Goal: Task Accomplishment & Management: Manage account settings

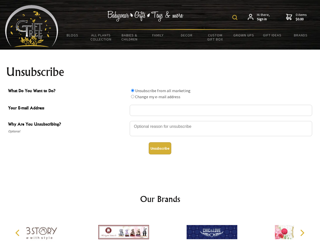
click at [235, 17] on img at bounding box center [234, 17] width 5 height 5
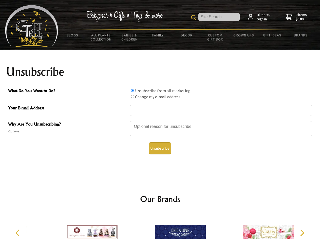
click at [160, 121] on div at bounding box center [221, 130] width 182 height 18
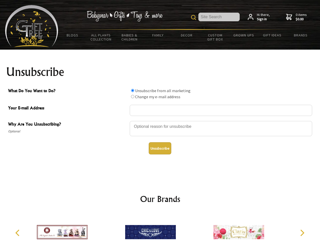
click at [132, 90] on input "What Do You Want to Do?" at bounding box center [132, 90] width 3 height 3
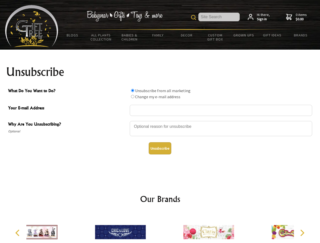
click at [132, 96] on input "What Do You Want to Do?" at bounding box center [132, 96] width 3 height 3
radio input "true"
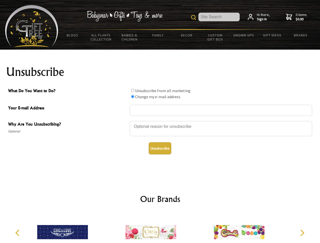
click at [160, 148] on button "Unsubscribe" at bounding box center [160, 148] width 23 height 12
click at [160, 228] on div at bounding box center [151, 232] width 88 height 39
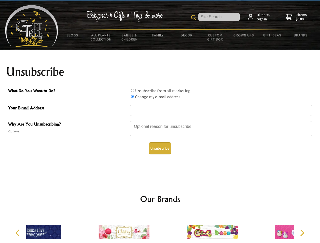
click at [18, 233] on icon "Previous" at bounding box center [18, 233] width 7 height 7
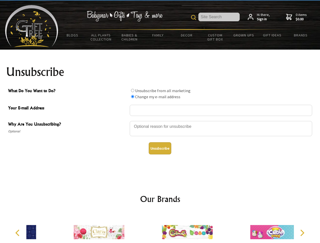
click at [302, 233] on icon "Next" at bounding box center [301, 233] width 7 height 7
